Goal: Find contact information: Obtain details needed to contact an individual or organization

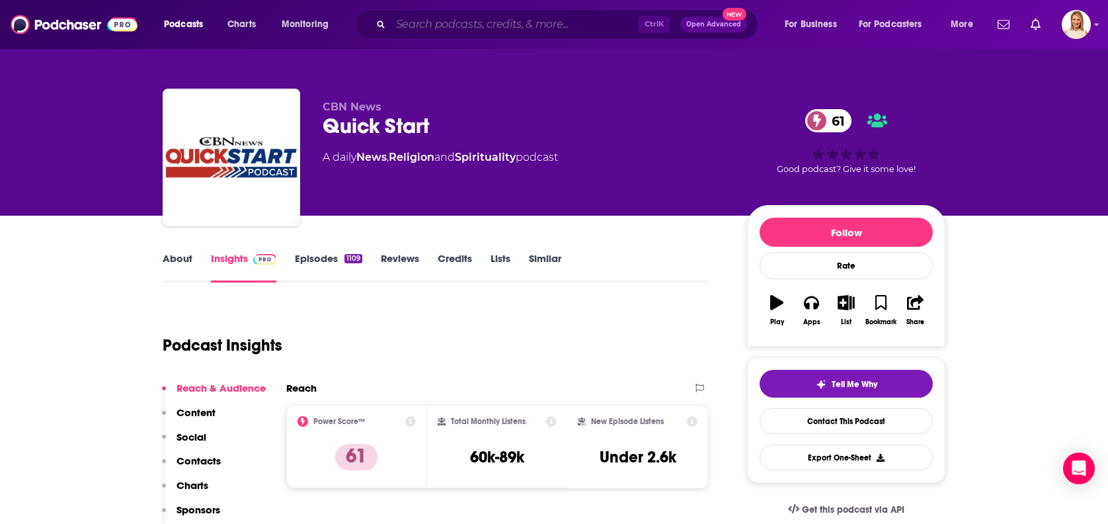
click at [475, 20] on input "Search podcasts, credits, & more..." at bounding box center [515, 24] width 248 height 21
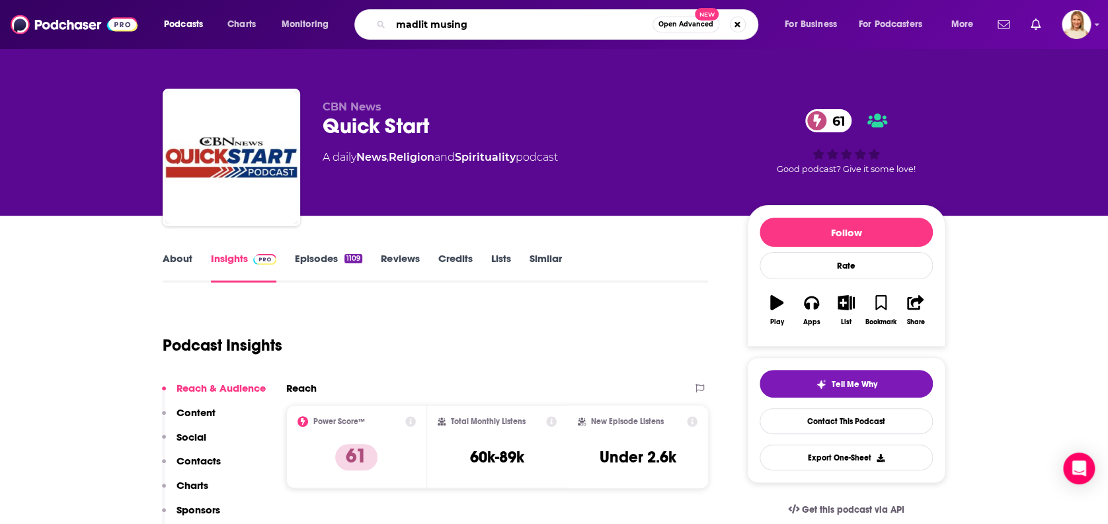
type input "madlit musings"
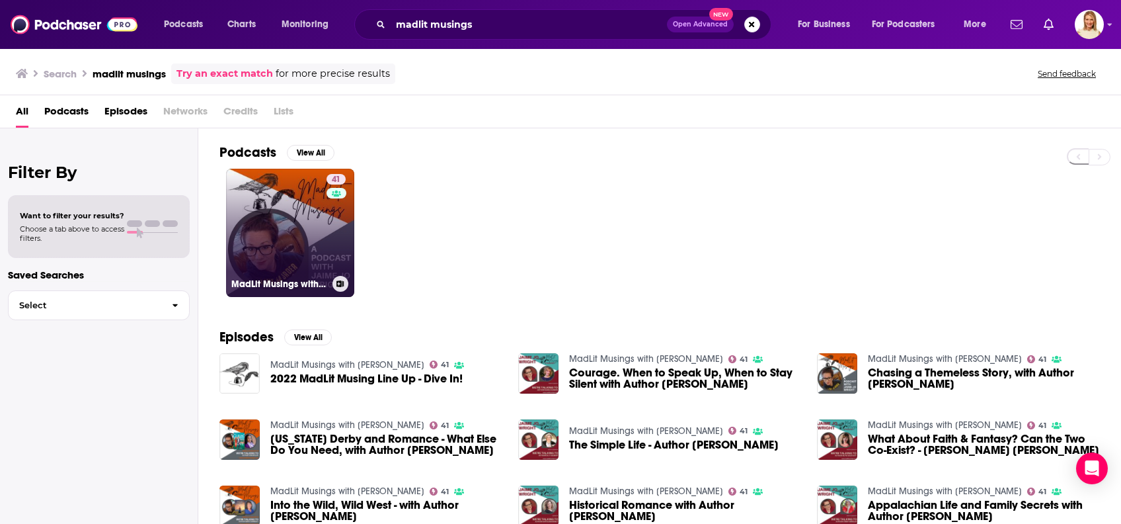
click at [328, 232] on div "41" at bounding box center [338, 225] width 22 height 102
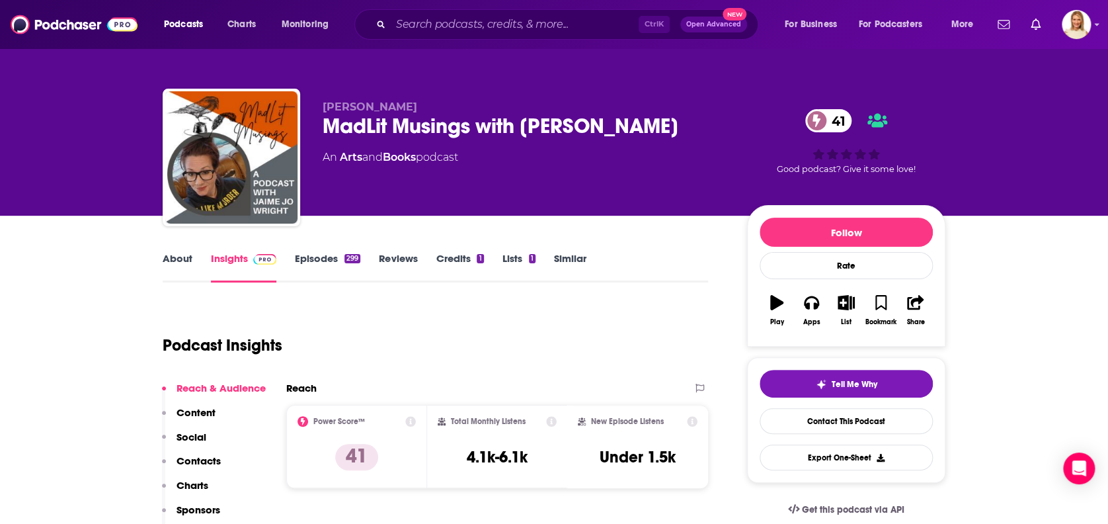
click at [182, 257] on link "About" at bounding box center [178, 267] width 30 height 30
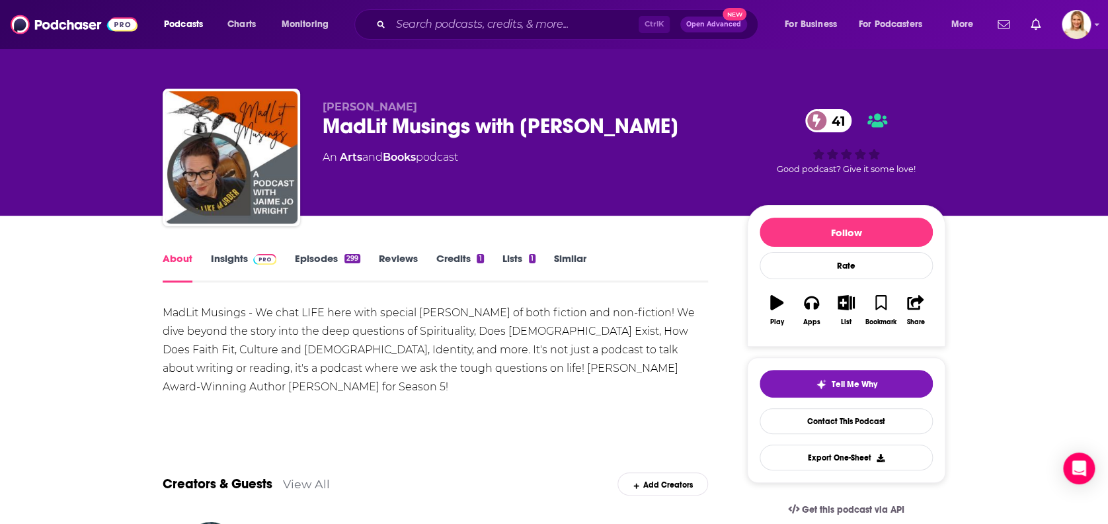
click at [229, 253] on link "Insights" at bounding box center [243, 267] width 65 height 30
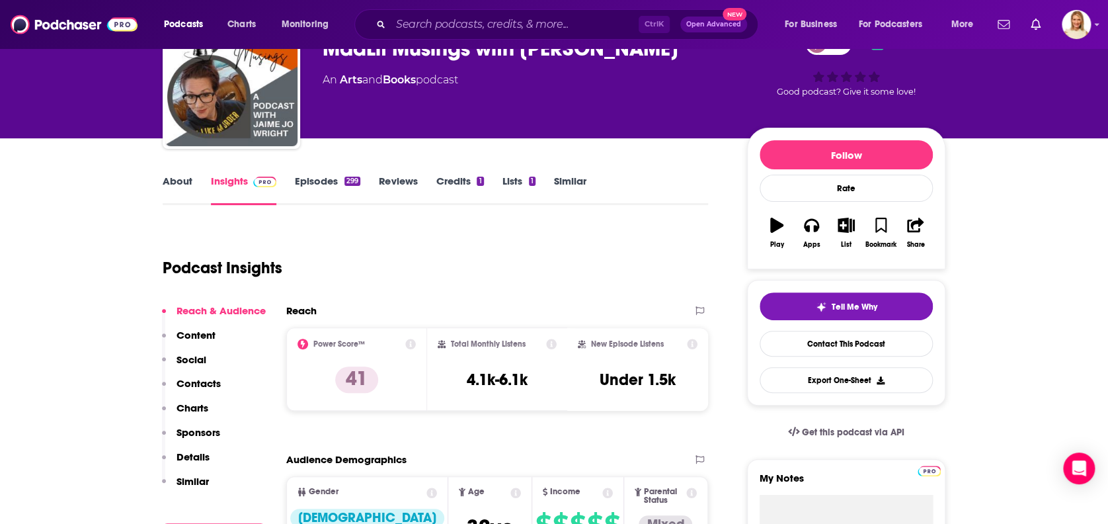
scroll to position [88, 0]
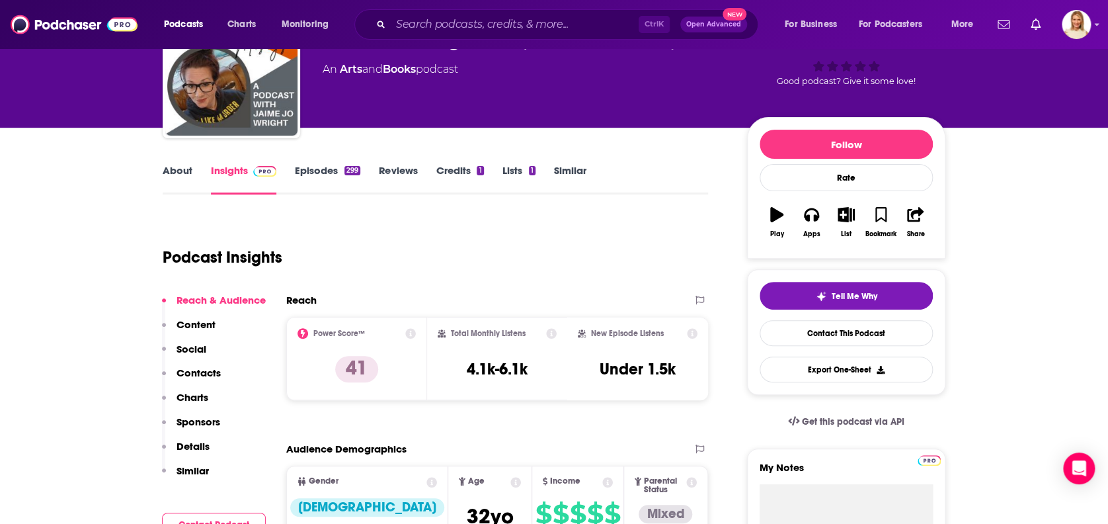
click at [329, 169] on link "Episodes 299" at bounding box center [327, 179] width 65 height 30
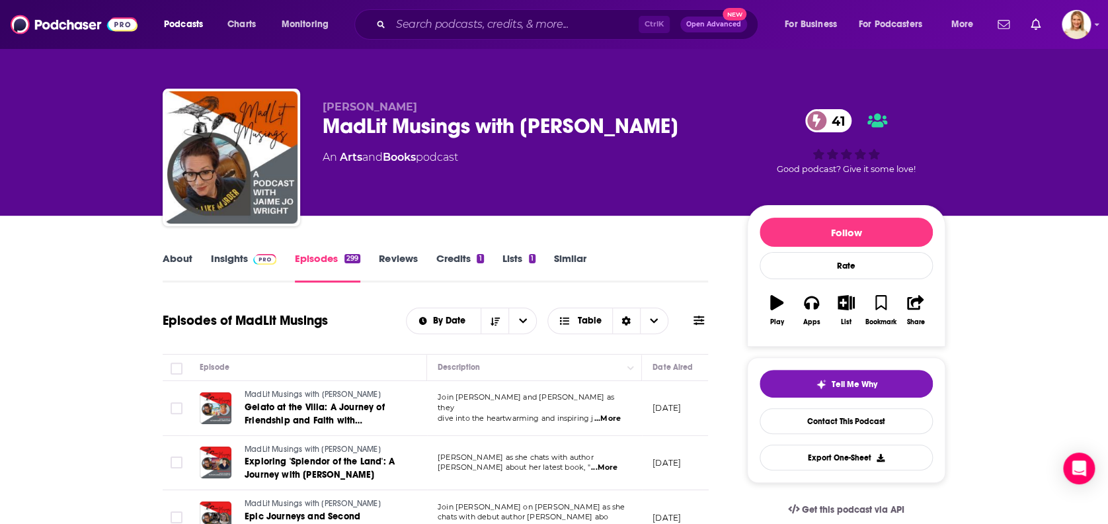
click at [620, 413] on span "...More" at bounding box center [607, 418] width 26 height 11
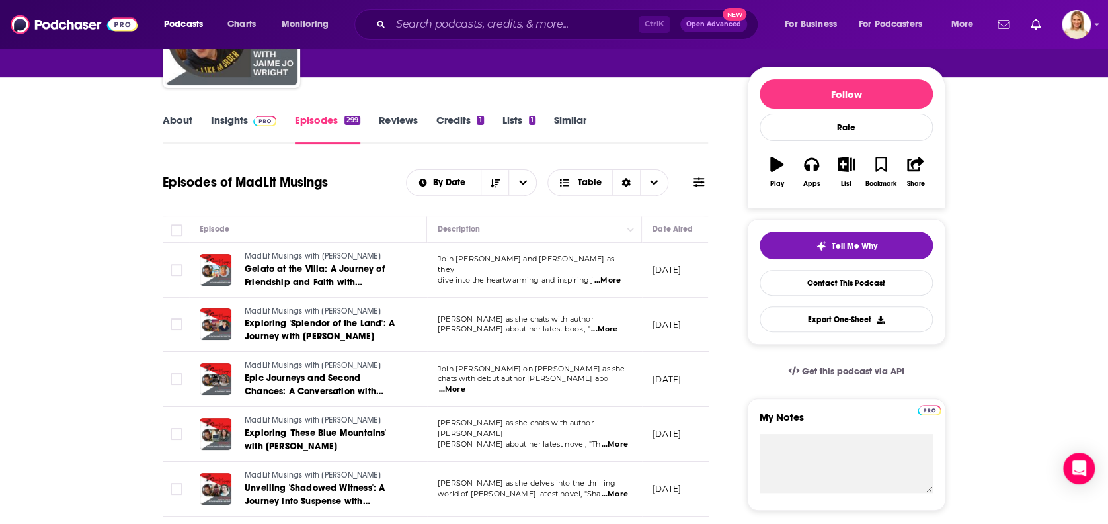
scroll to position [88, 0]
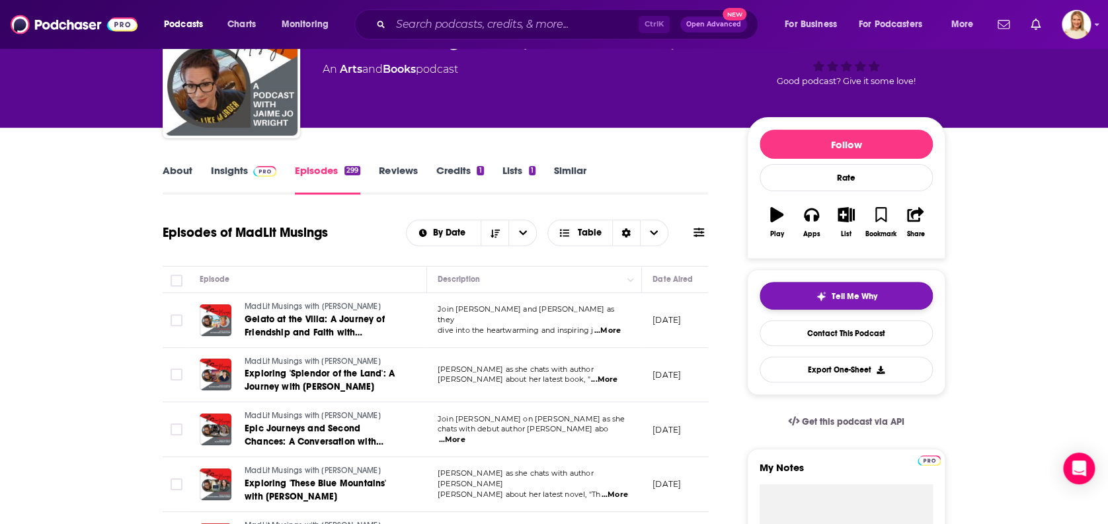
click at [882, 294] on button "Tell Me Why" at bounding box center [846, 296] width 173 height 28
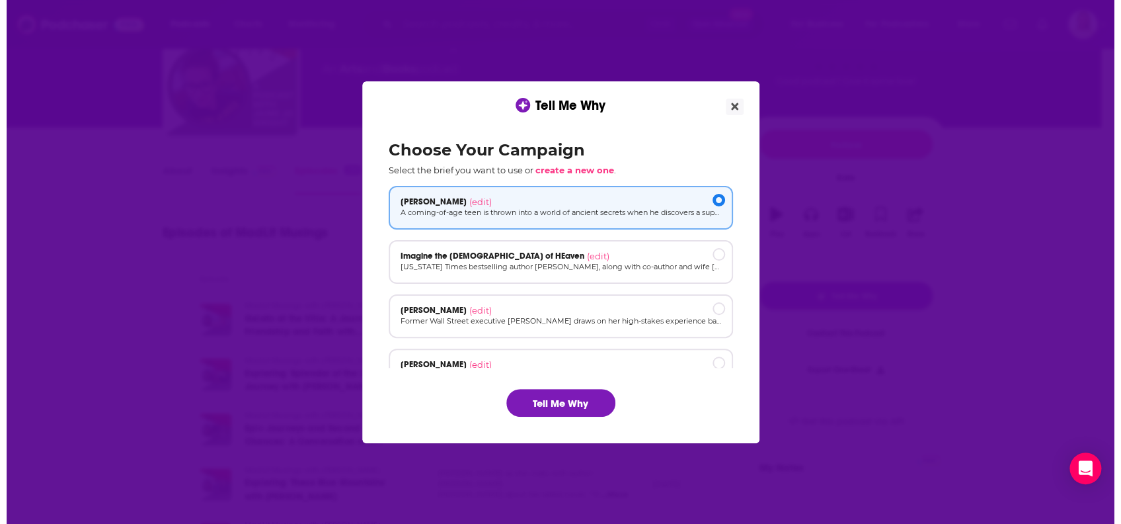
scroll to position [0, 0]
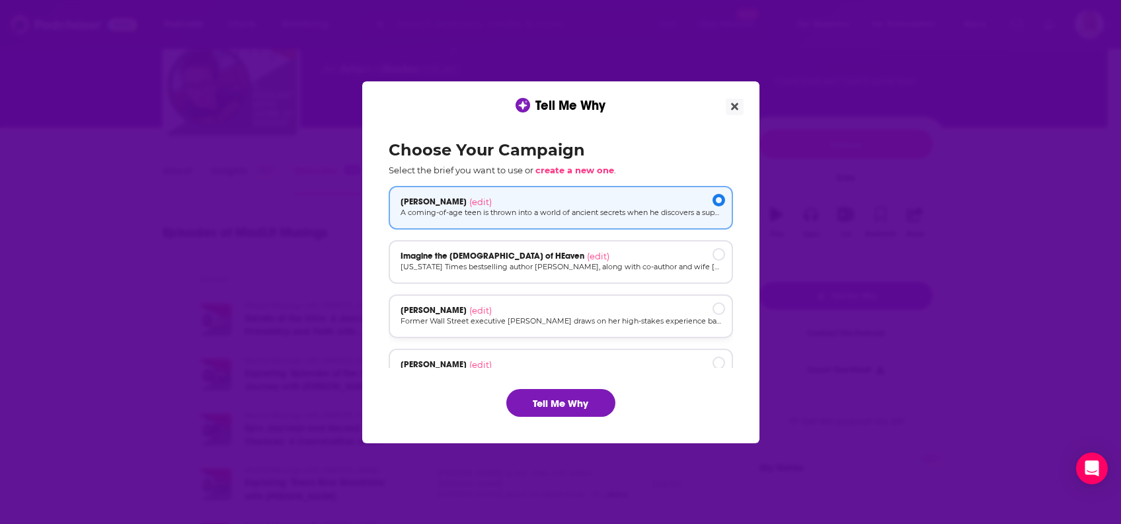
click at [592, 305] on div "[PERSON_NAME] (edit)" at bounding box center [561, 310] width 321 height 11
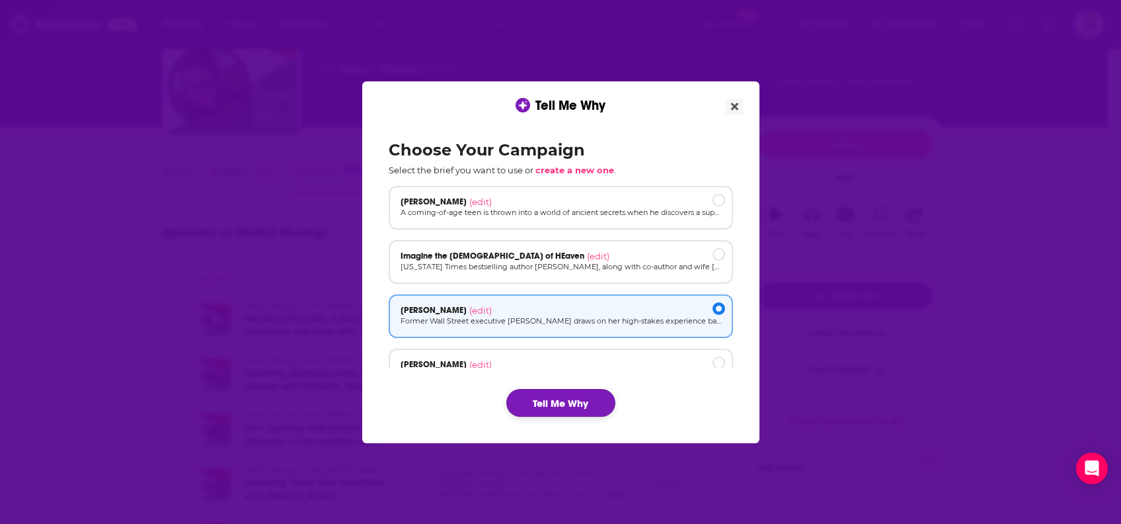
click at [577, 406] on button "Tell Me Why" at bounding box center [560, 403] width 109 height 28
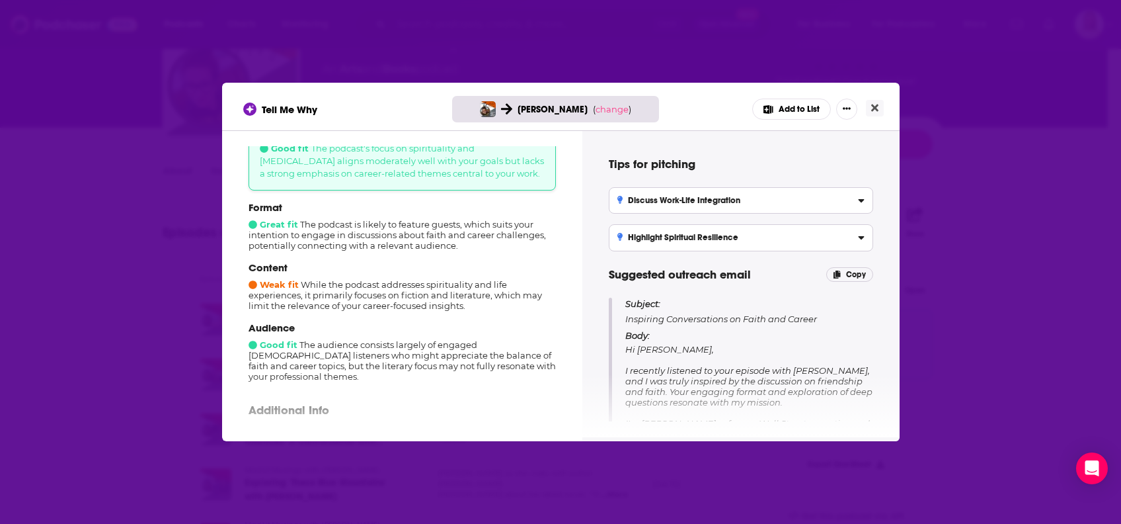
scroll to position [88, 0]
click at [877, 103] on icon "Close" at bounding box center [874, 107] width 7 height 11
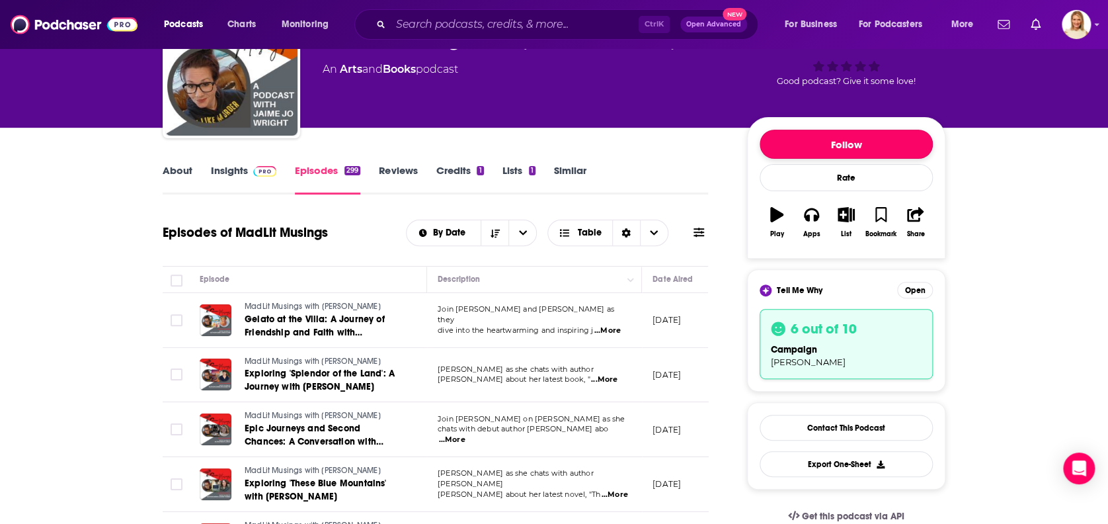
click at [863, 138] on button "Follow" at bounding box center [846, 144] width 173 height 29
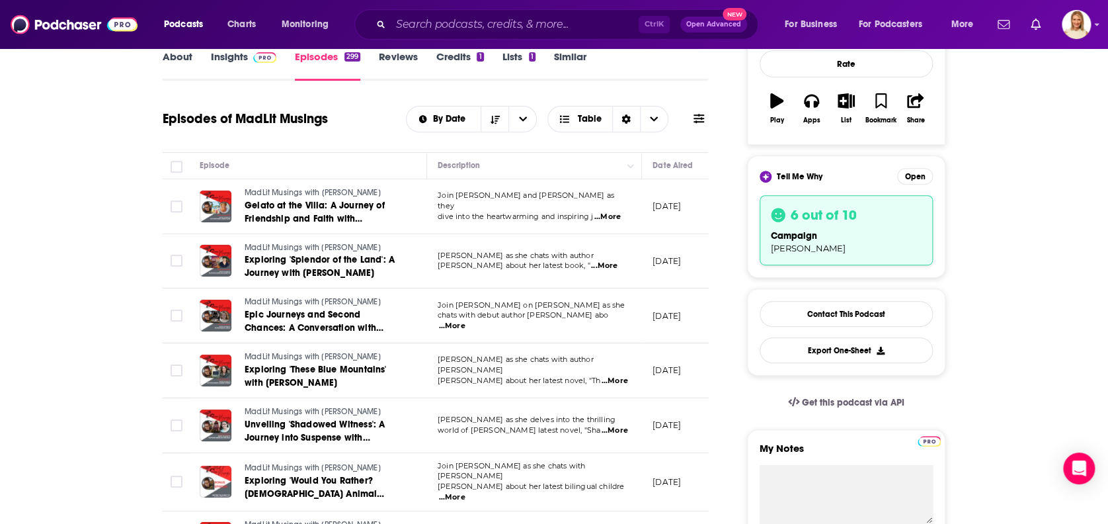
scroll to position [264, 0]
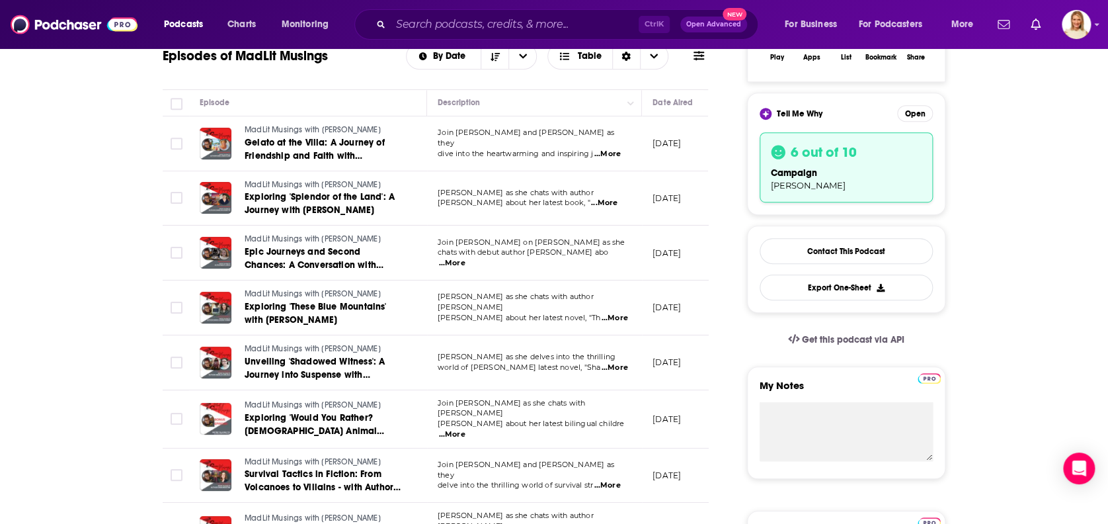
click at [606, 480] on span "...More" at bounding box center [607, 485] width 26 height 11
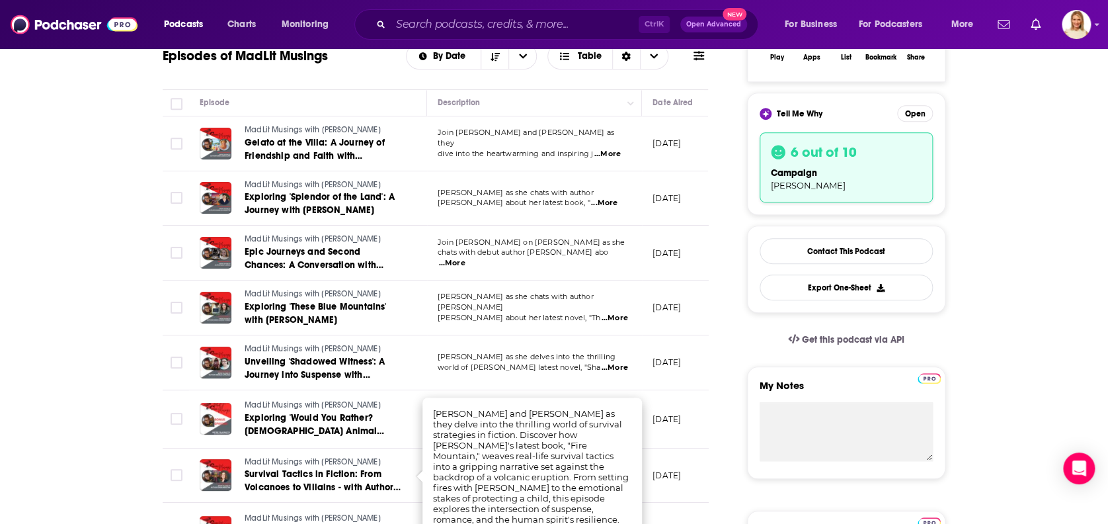
click at [612, 313] on span "...More" at bounding box center [615, 318] width 26 height 11
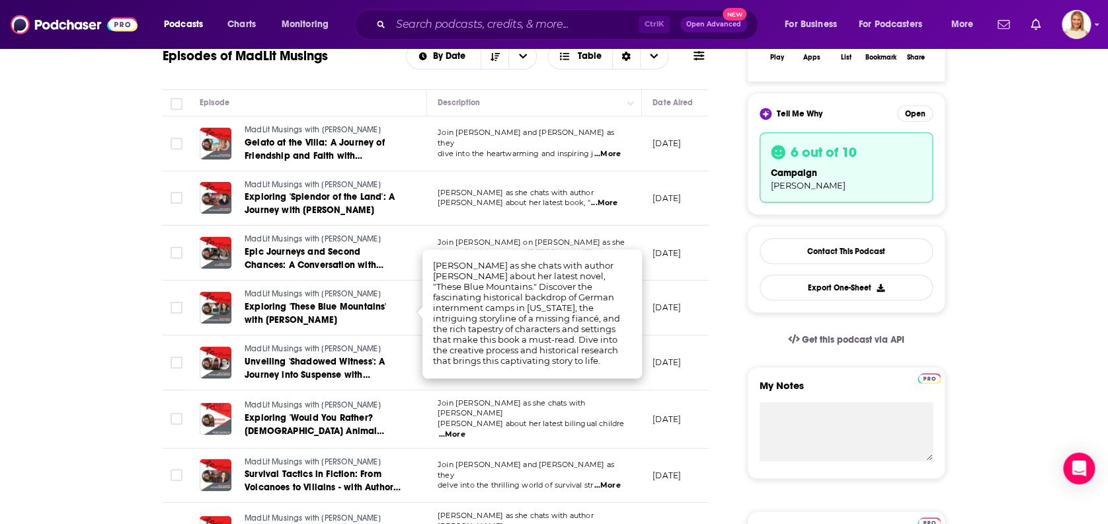
click at [607, 202] on span "...More" at bounding box center [604, 203] width 26 height 11
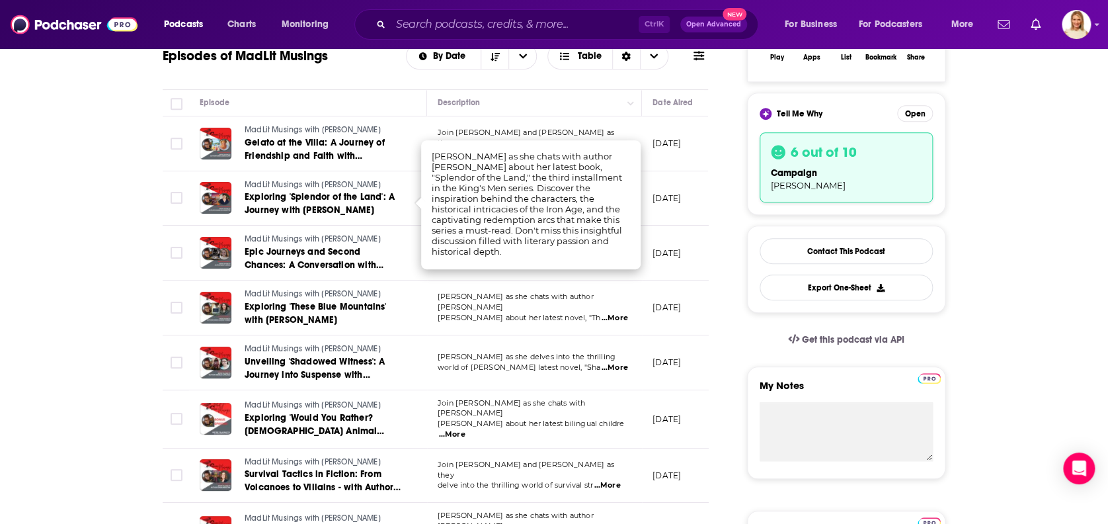
scroll to position [617, 0]
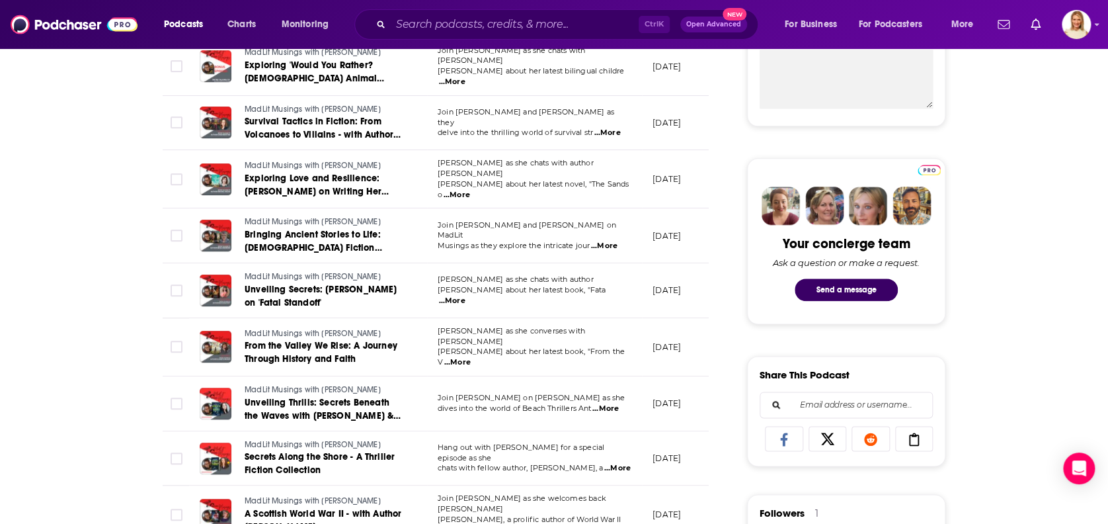
click at [615, 403] on span "...More" at bounding box center [605, 408] width 26 height 11
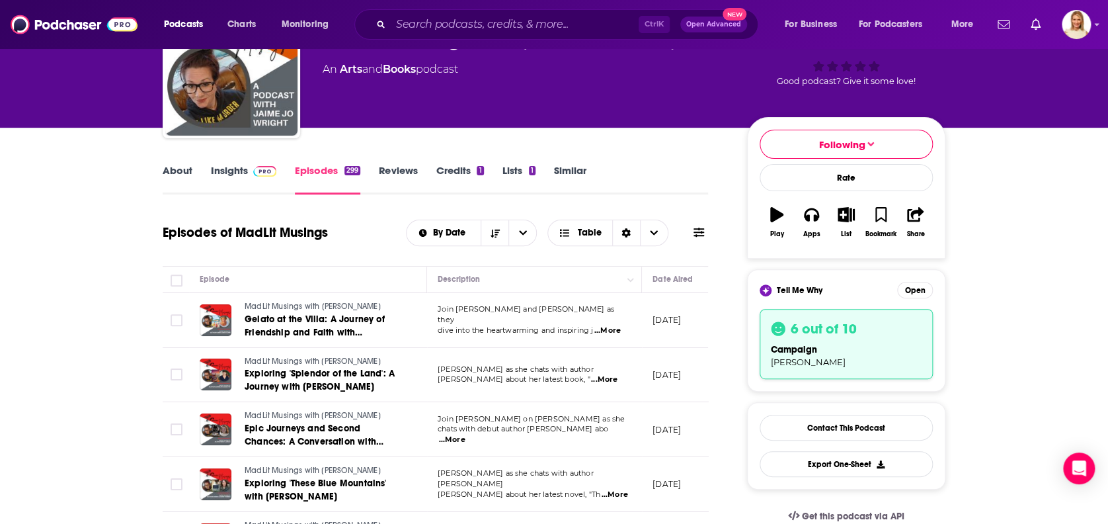
scroll to position [264, 0]
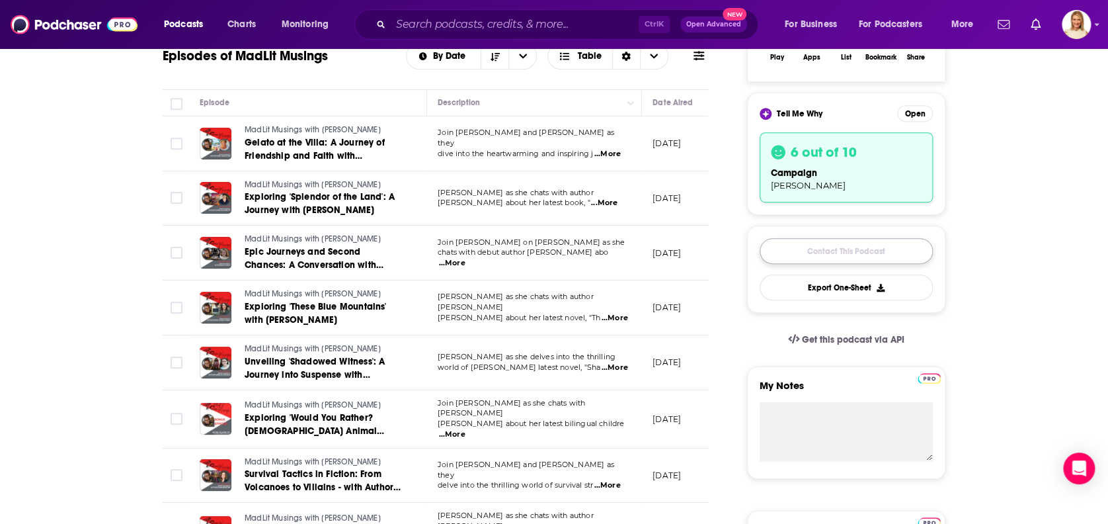
click at [811, 252] on link "Contact This Podcast" at bounding box center [846, 251] width 173 height 26
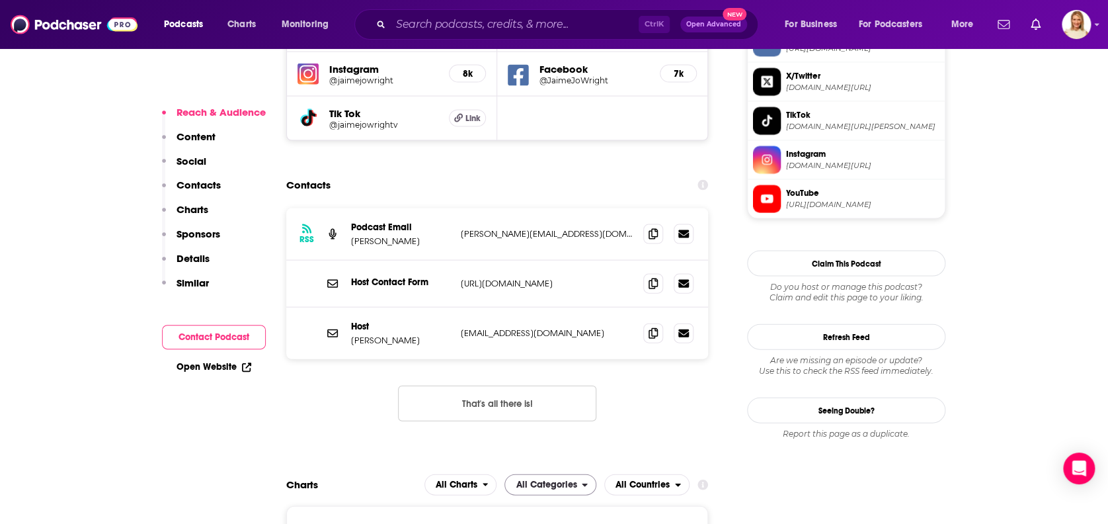
scroll to position [1184, 0]
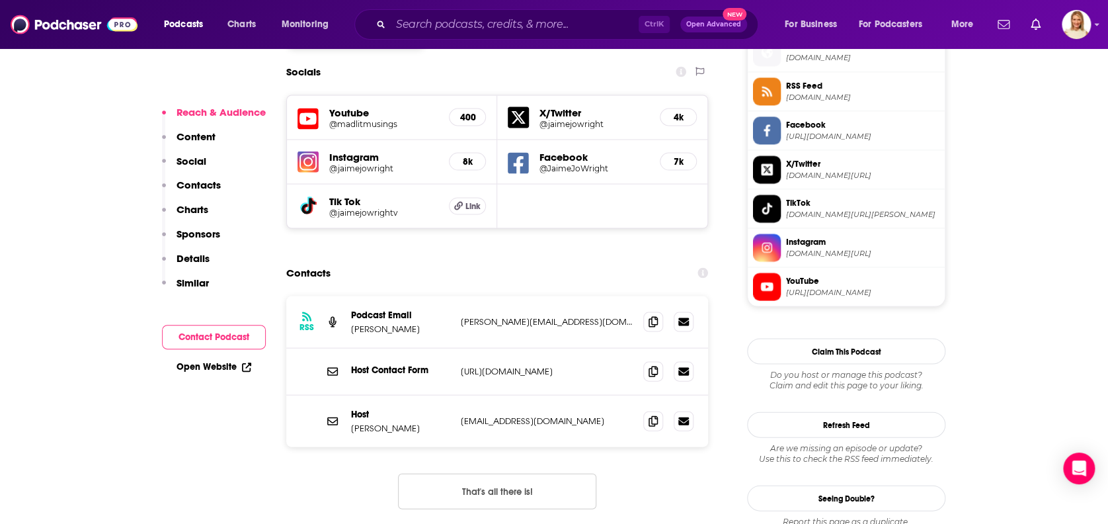
drag, startPoint x: 561, startPoint y: 235, endPoint x: 452, endPoint y: 238, distance: 109.1
click at [452, 296] on div "RSS Podcast Email [PERSON_NAME] Wright [EMAIL_ADDRESS][DOMAIN_NAME] [PERSON_NAM…" at bounding box center [497, 322] width 422 height 52
copy div "[PERSON_NAME][EMAIL_ADDRESS][DOMAIN_NAME]"
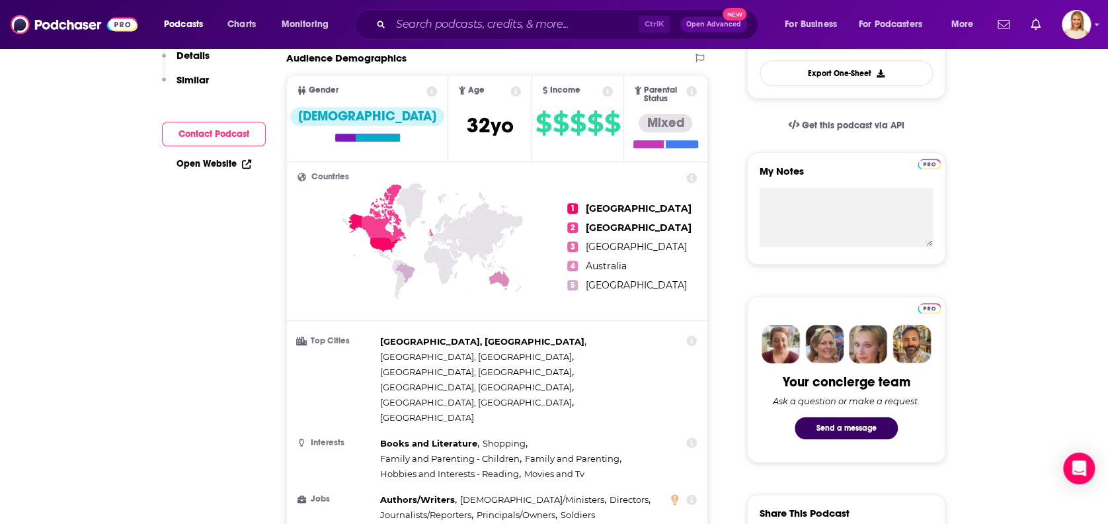
scroll to position [0, 0]
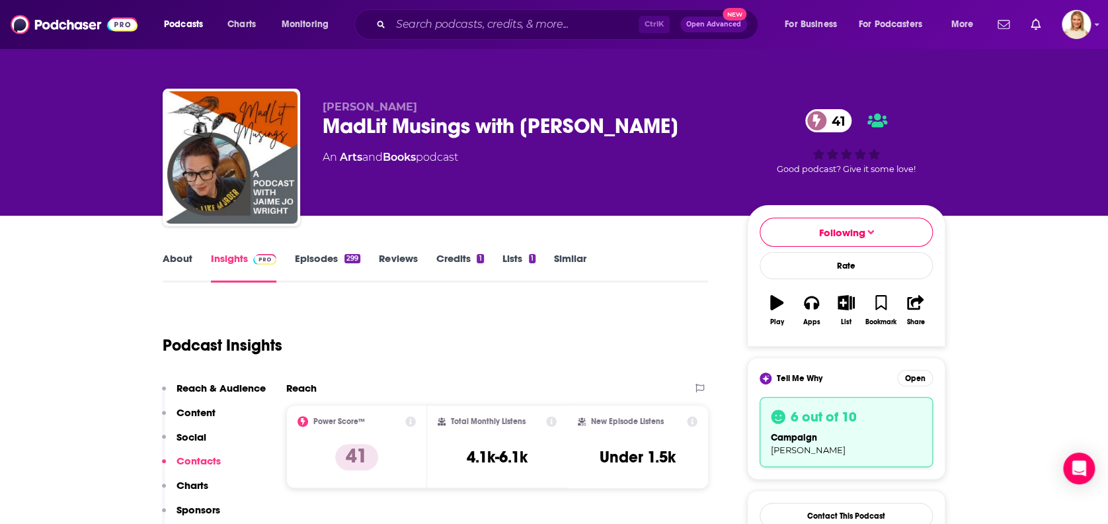
click at [176, 264] on link "About" at bounding box center [178, 267] width 30 height 30
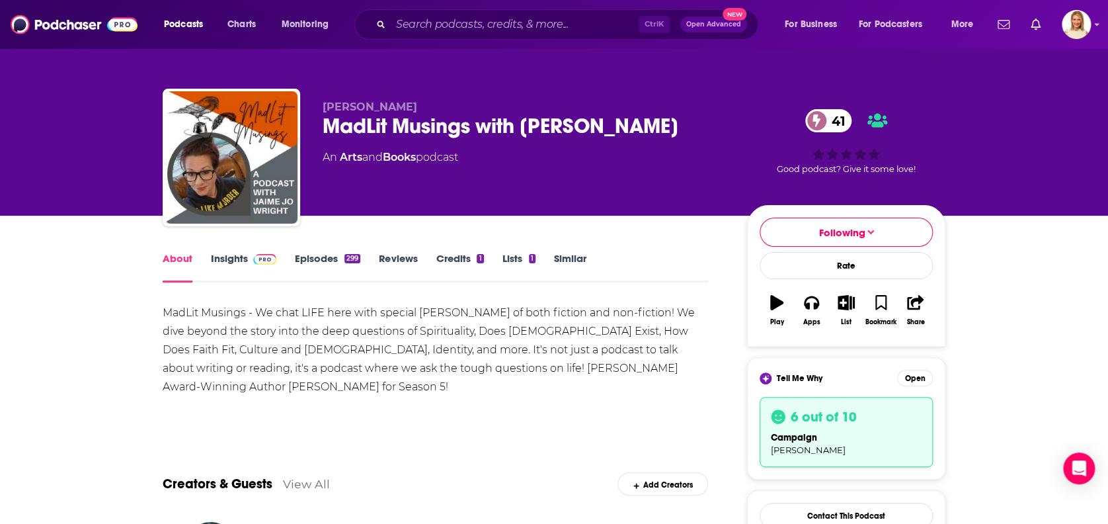
click at [254, 255] on img at bounding box center [264, 259] width 23 height 11
